Goal: Find specific page/section: Find specific page/section

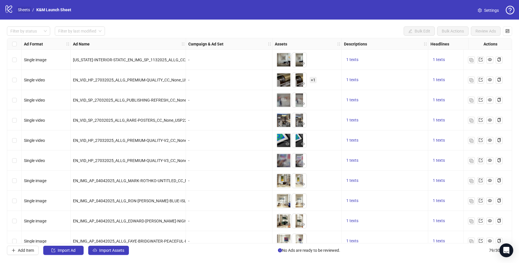
click at [25, 10] on link "Sheets" at bounding box center [24, 10] width 14 height 6
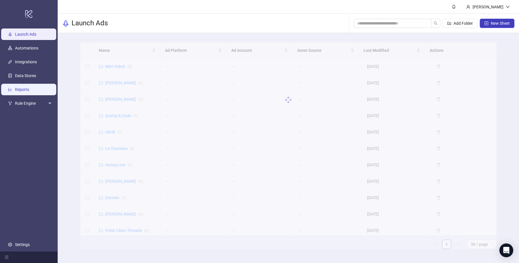
click at [29, 88] on link "Reports" at bounding box center [22, 90] width 14 height 5
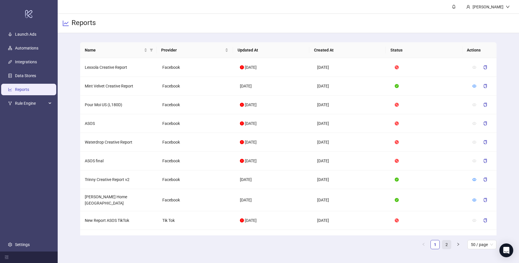
click at [447, 246] on link "2" at bounding box center [446, 245] width 9 height 9
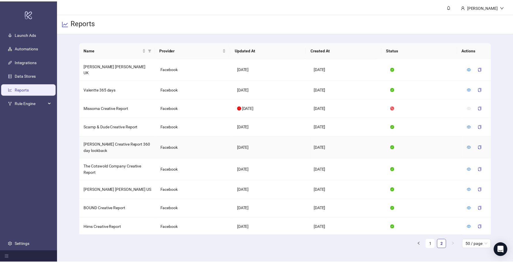
scroll to position [549, 0]
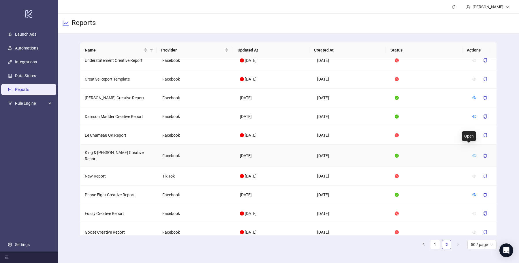
click at [472, 154] on icon "eye" at bounding box center [474, 155] width 4 height 3
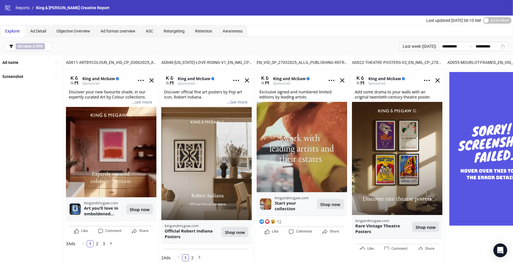
click at [215, 135] on img at bounding box center [206, 161] width 90 height 178
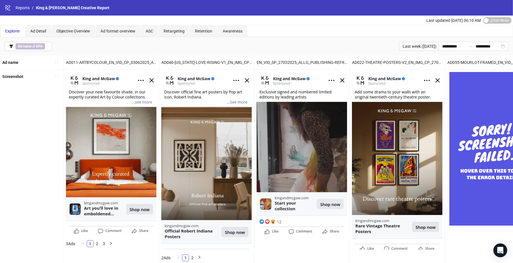
drag, startPoint x: 191, startPoint y: 1, endPoint x: 220, endPoint y: 1, distance: 29.7
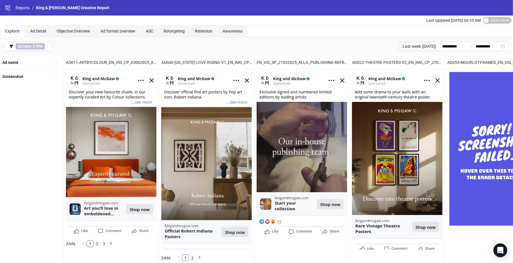
click at [220, 1] on div "logo/logo-mobile Reports / King & [PERSON_NAME] Creative Report" at bounding box center [256, 8] width 513 height 16
